Goal: Task Accomplishment & Management: Use online tool/utility

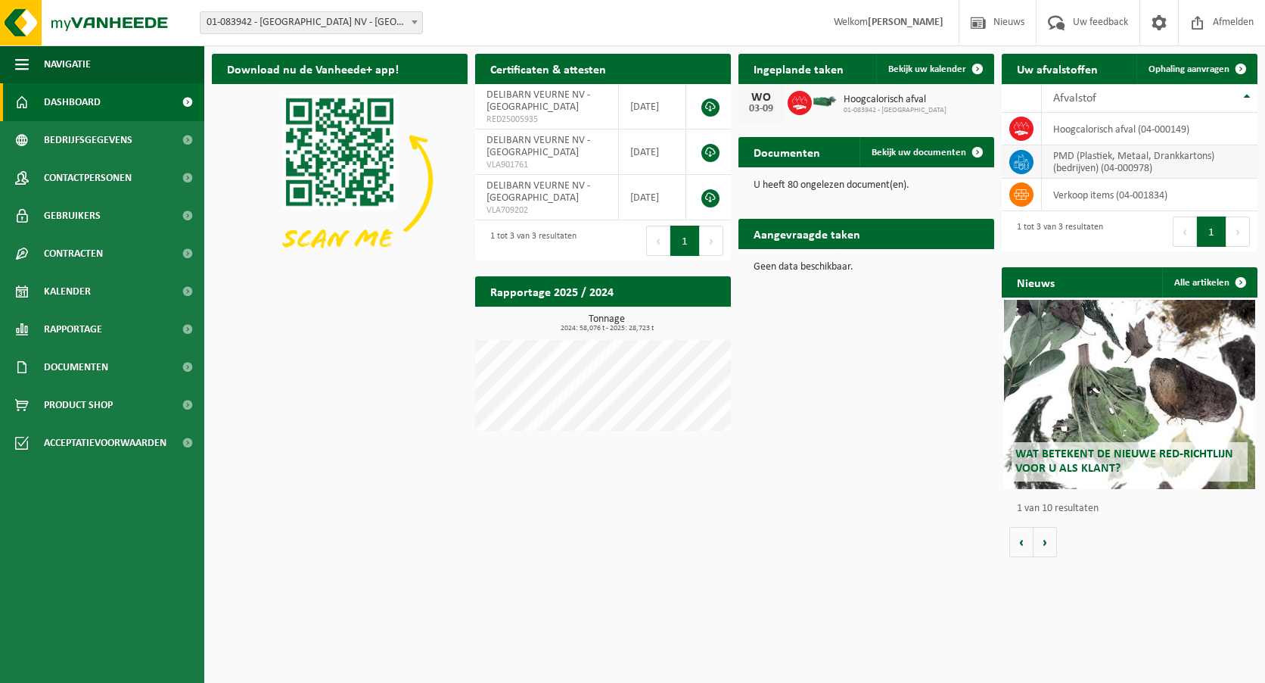
click at [1147, 165] on td "PMD (Plastiek, Metaal, Drankkartons) (bedrijven) (04-000978)" at bounding box center [1150, 161] width 216 height 33
click at [1022, 159] on icon at bounding box center [1021, 161] width 15 height 15
click at [1177, 67] on span "Ophaling aanvragen" at bounding box center [1189, 69] width 81 height 10
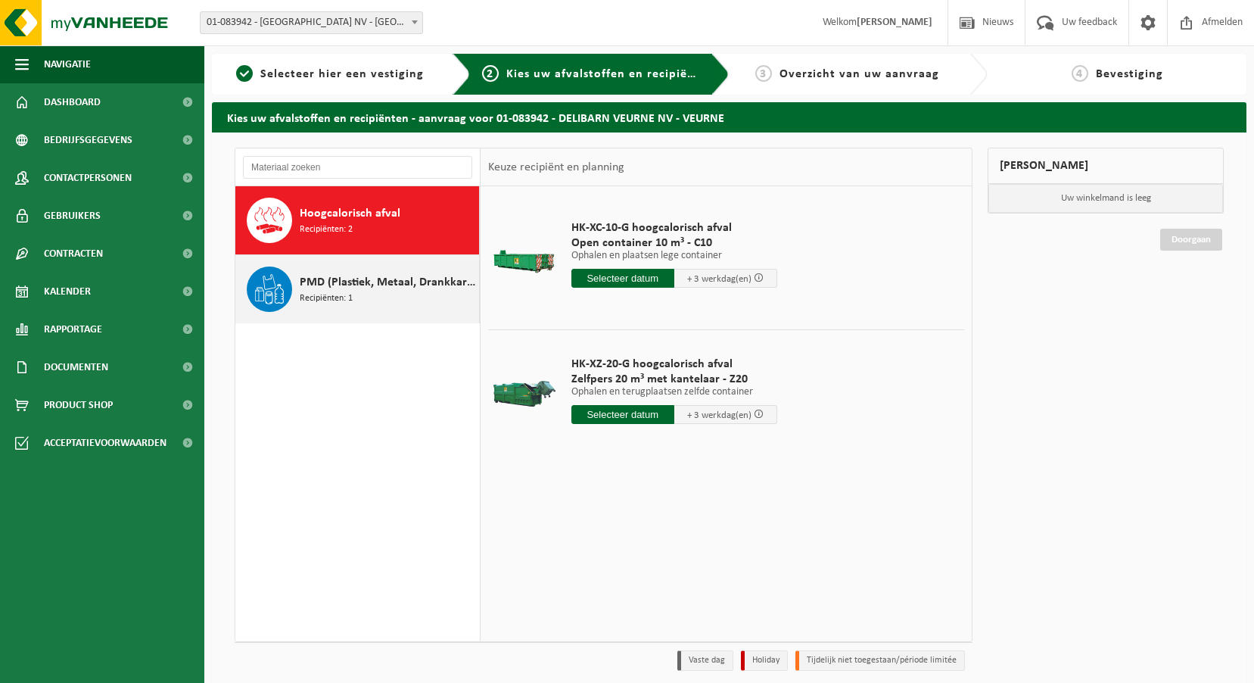
click at [294, 285] on div "PMD (Plastiek, Metaal, Drankkartons) (bedrijven) Recipiënten: 1" at bounding box center [357, 289] width 244 height 68
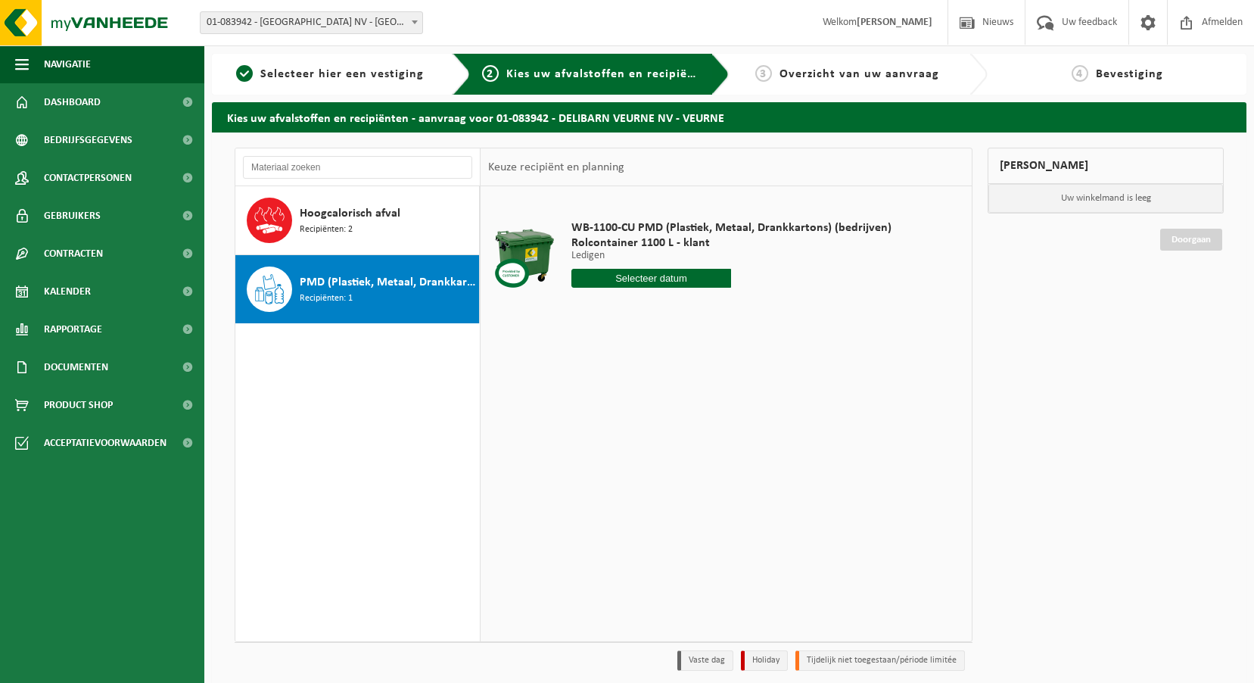
click at [586, 254] on p "Ledigen" at bounding box center [731, 256] width 320 height 11
click at [627, 279] on input "text" at bounding box center [651, 278] width 160 height 19
